Goal: Check status

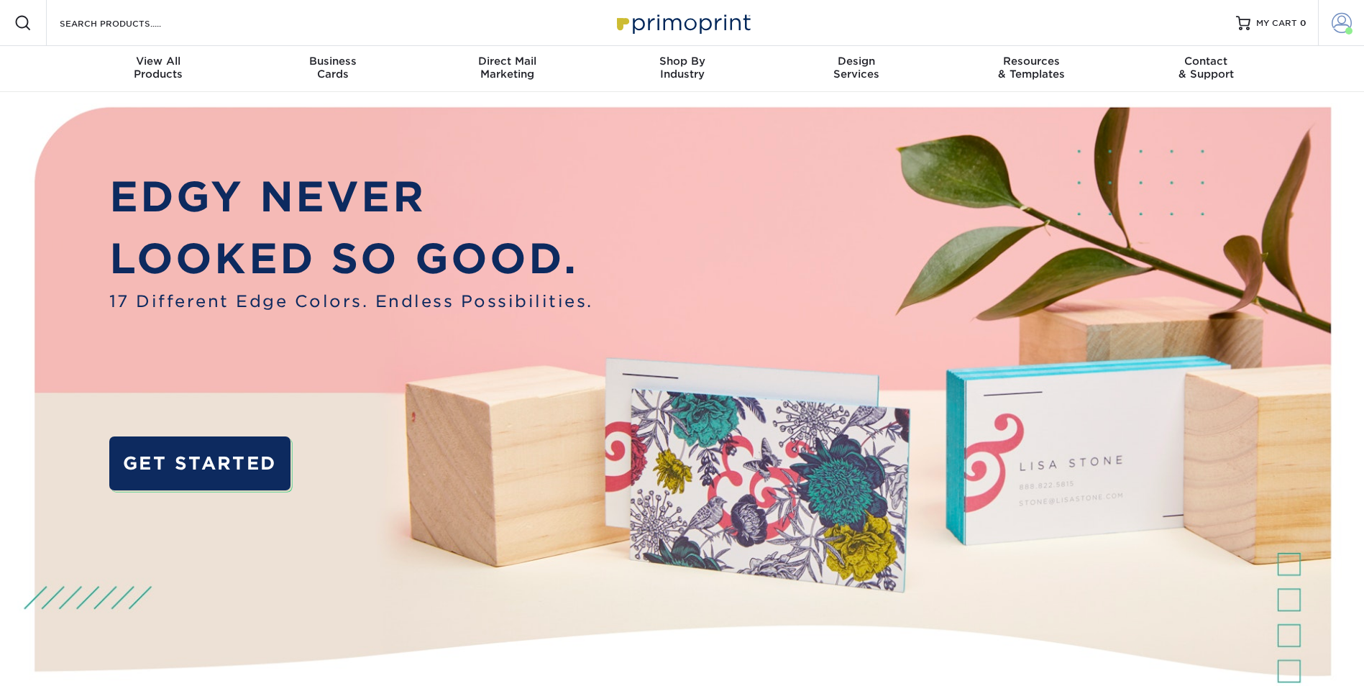
click at [1341, 27] on span at bounding box center [1342, 23] width 20 height 20
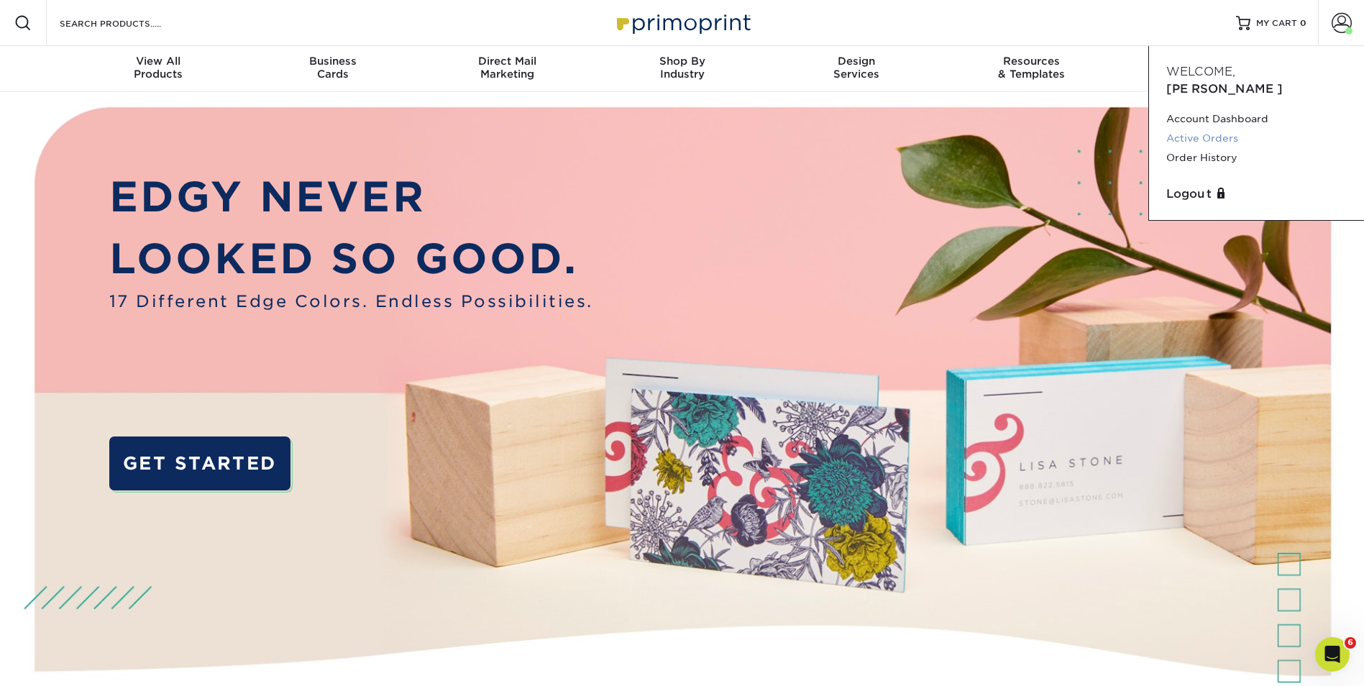
click at [1238, 129] on link "Active Orders" at bounding box center [1257, 138] width 181 height 19
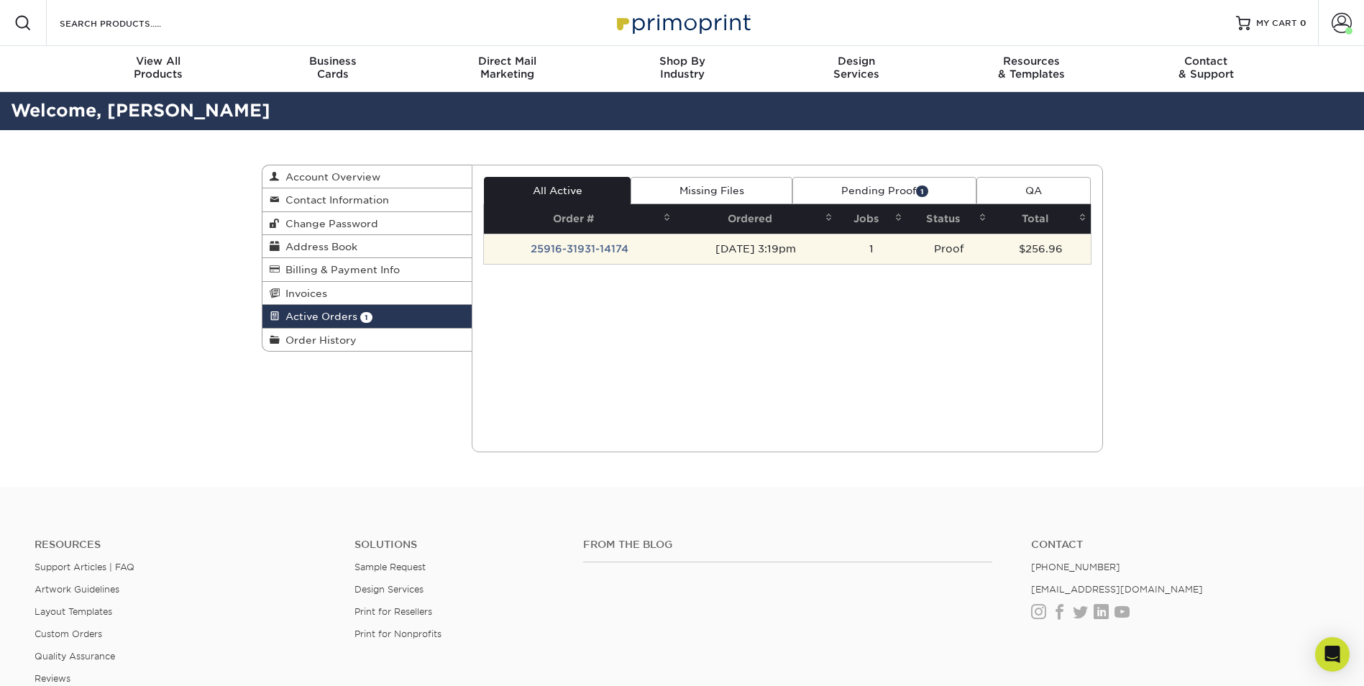
click at [578, 250] on td "25916-31931-14174" at bounding box center [579, 249] width 191 height 30
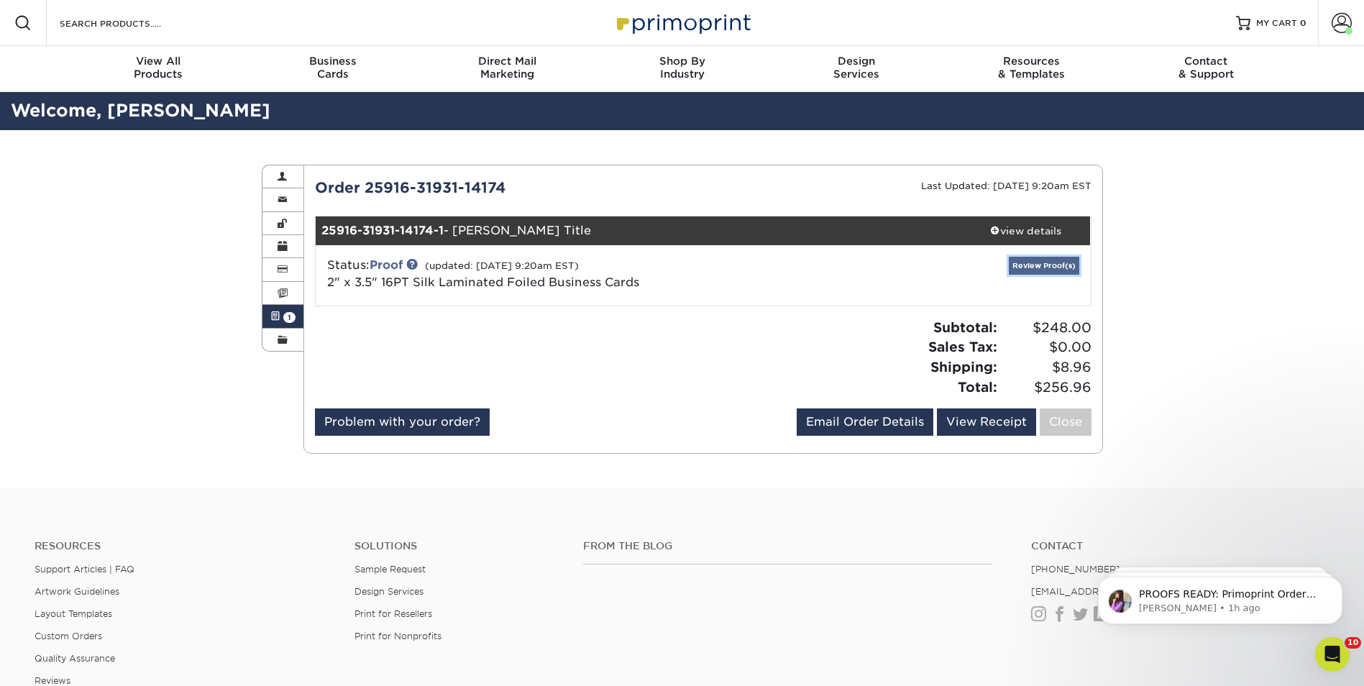
click at [1044, 265] on link "Review Proof(s)" at bounding box center [1044, 266] width 70 height 18
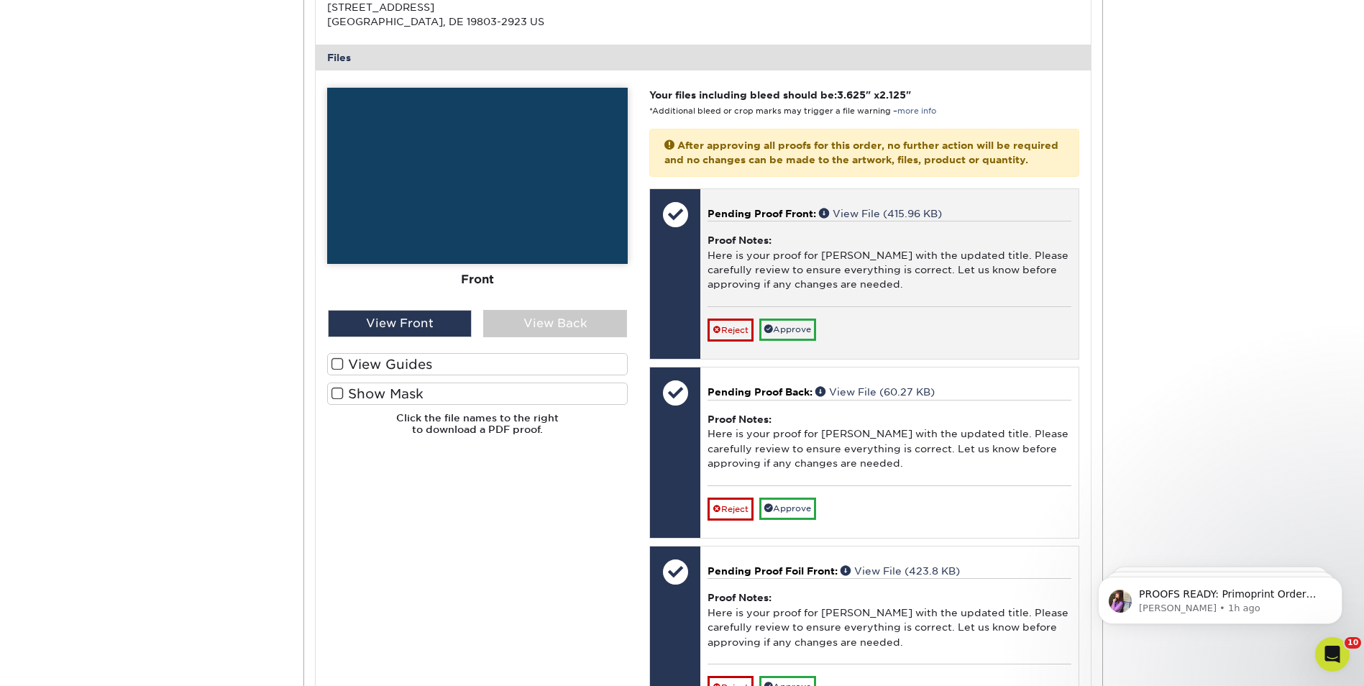
scroll to position [575, 0]
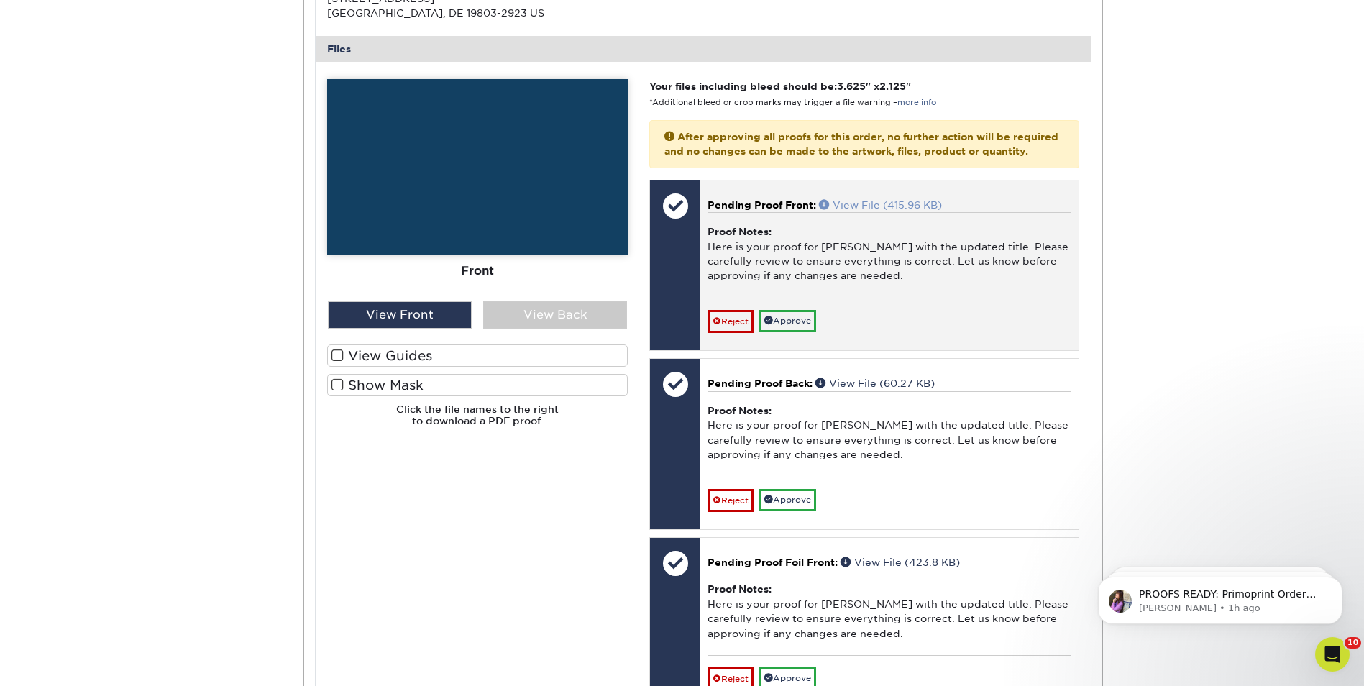
click at [876, 211] on link "View File (415.96 KB)" at bounding box center [880, 205] width 123 height 12
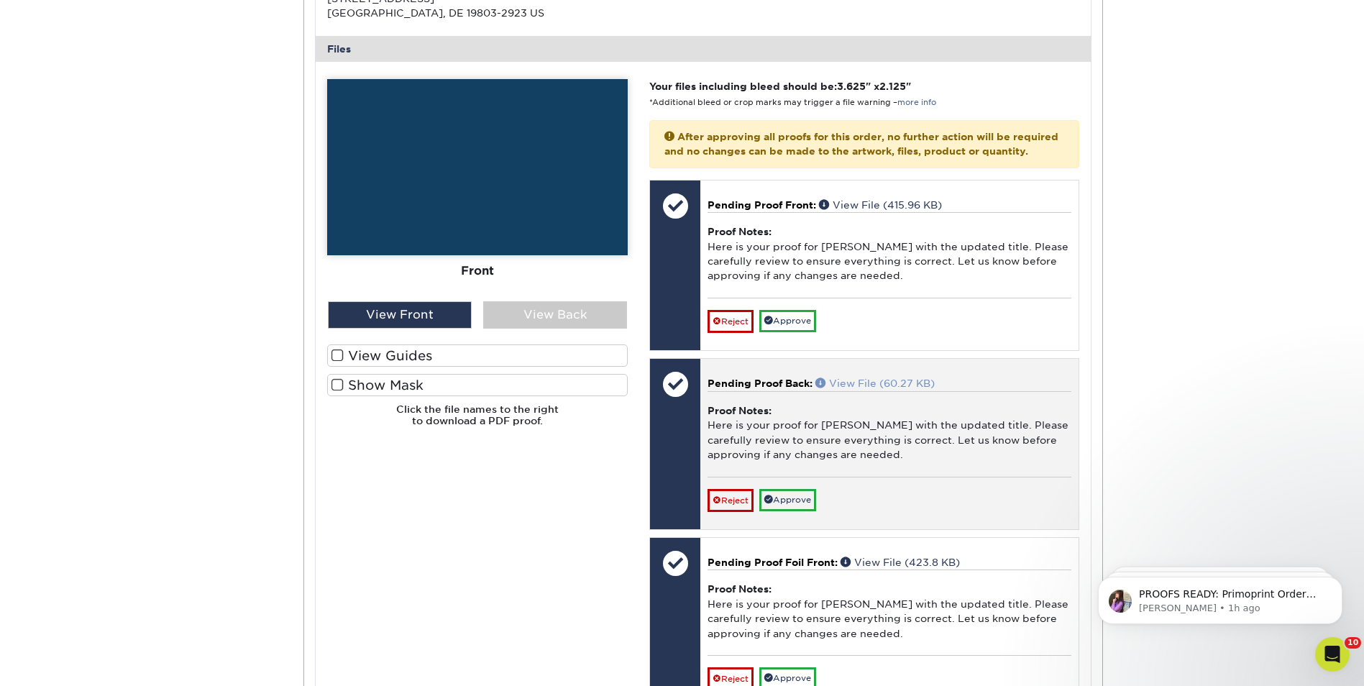
click at [855, 389] on link "View File (60.27 KB)" at bounding box center [875, 384] width 119 height 12
